Goal: Information Seeking & Learning: Learn about a topic

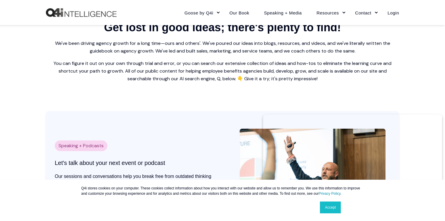
scroll to position [1038, 0]
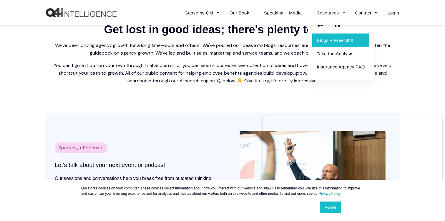
click at [320, 39] on link "Blogs + Free Sh!t" at bounding box center [340, 39] width 57 height 13
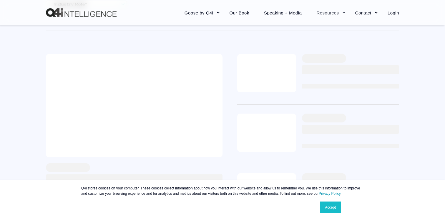
scroll to position [119, 0]
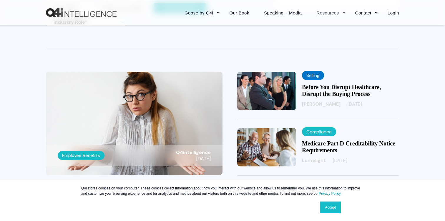
click at [330, 204] on link "Accept" at bounding box center [330, 207] width 21 height 12
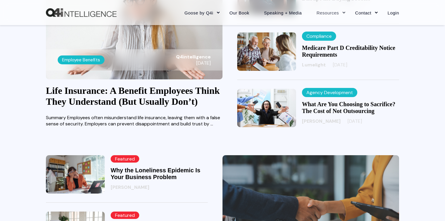
scroll to position [243, 0]
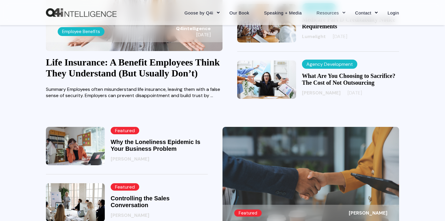
click at [190, 76] on link "Life Insurance: A Benefit Employees Think They Understand (But Usually Don’t)" at bounding box center [133, 67] width 174 height 21
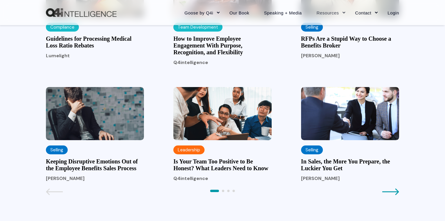
scroll to position [605, 0]
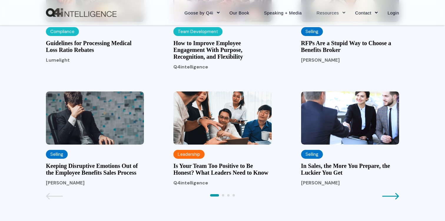
click at [343, 53] on h3 "RFPs Are a Stupid Way to Choose a Benefits Broker" at bounding box center [350, 47] width 98 height 14
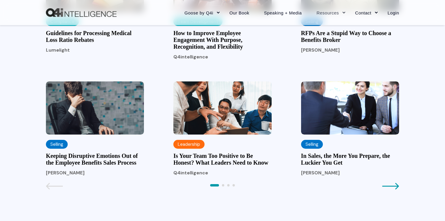
scroll to position [620, 0]
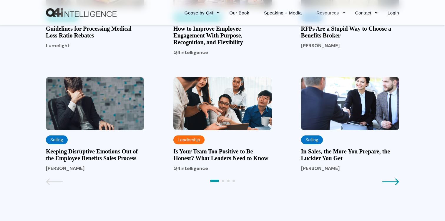
click at [203, 46] on h3 "How to Improve Employee Engagement With Purpose, Recognition, and Flexibility" at bounding box center [222, 35] width 98 height 20
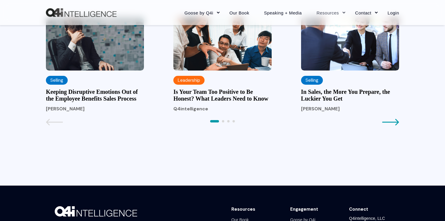
scroll to position [696, 0]
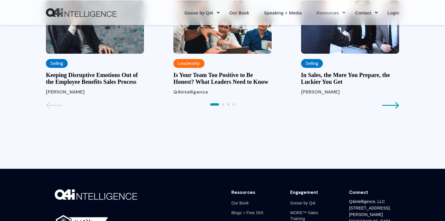
click at [325, 85] on h3 "In Sales, the More You Prepare, the Luckier You Get" at bounding box center [350, 79] width 98 height 14
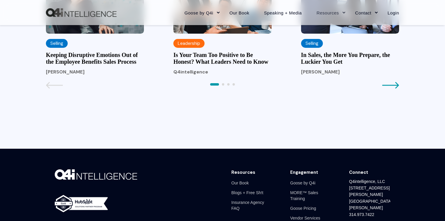
scroll to position [717, 0]
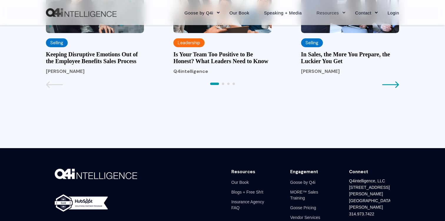
click at [385, 88] on icon "Next page" at bounding box center [390, 84] width 17 height 7
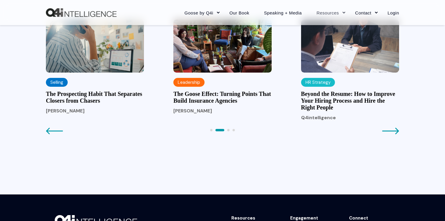
scroll to position [673, 0]
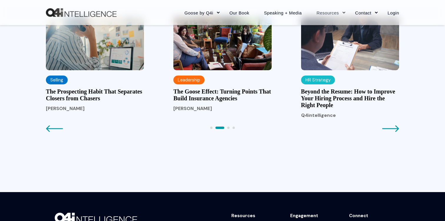
click at [101, 102] on h3 "The Prospecting Habit That Separates Closers from Chasers" at bounding box center [95, 95] width 98 height 14
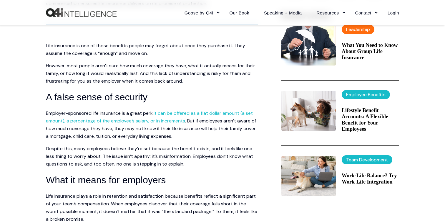
scroll to position [209, 0]
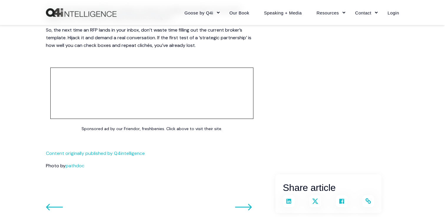
scroll to position [1362, 0]
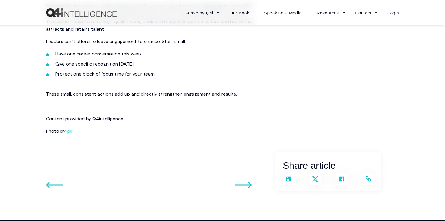
scroll to position [892, 0]
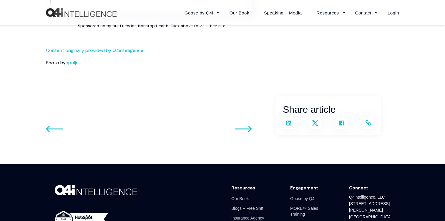
scroll to position [1169, 0]
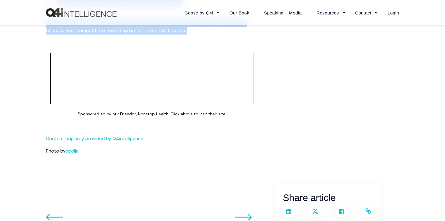
drag, startPoint x: 46, startPoint y: 55, endPoint x: 188, endPoint y: 46, distance: 142.5
copy span "Lor ipsumdol-sita consect Adipiscinge se doe tempo incididun utla etdolo magnaa…"
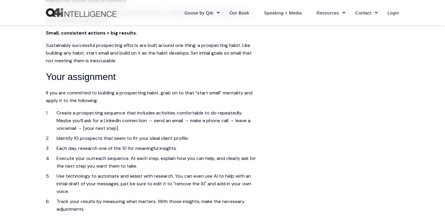
scroll to position [1306, 0]
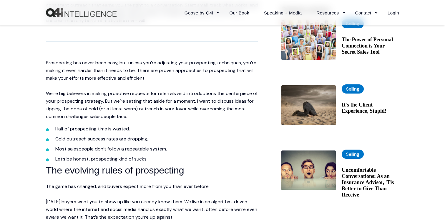
scroll to position [329, 0]
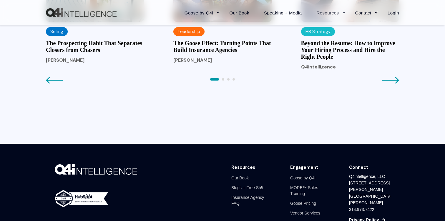
scroll to position [722, 0]
